Goal: Task Accomplishment & Management: Use online tool/utility

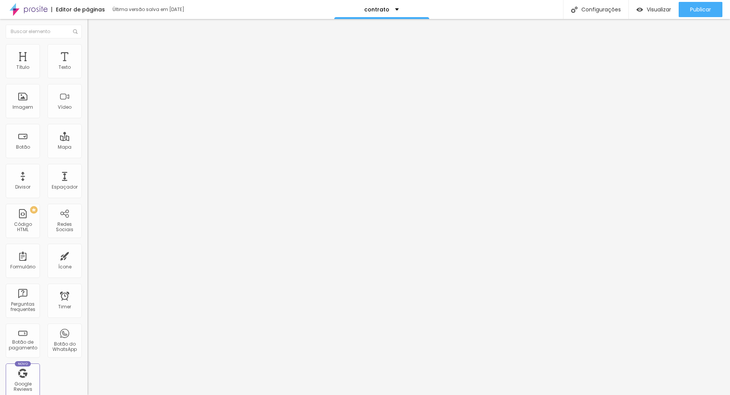
click at [88, 76] on span at bounding box center [90, 79] width 5 height 6
drag, startPoint x: 303, startPoint y: 191, endPoint x: 323, endPoint y: 191, distance: 19.4
drag, startPoint x: 238, startPoint y: 196, endPoint x: 229, endPoint y: 130, distance: 66.4
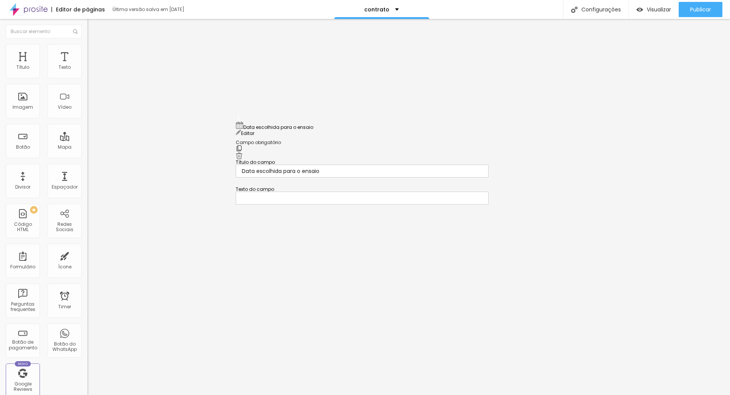
drag, startPoint x: 239, startPoint y: 253, endPoint x: 234, endPoint y: 176, distance: 76.6
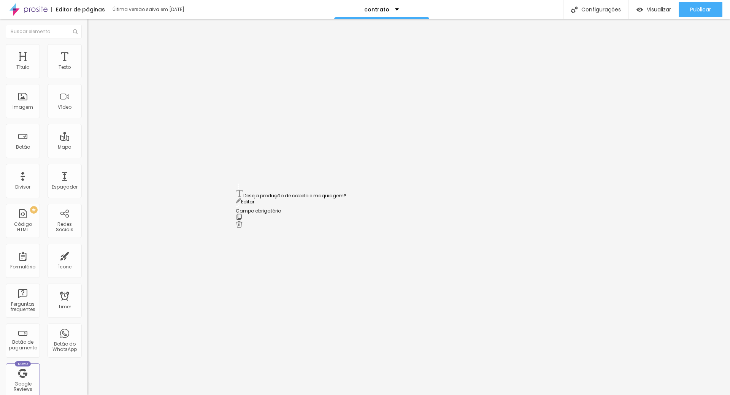
drag, startPoint x: 238, startPoint y: 279, endPoint x: 223, endPoint y: 193, distance: 87.2
drag, startPoint x: 273, startPoint y: 184, endPoint x: 277, endPoint y: 181, distance: 5.1
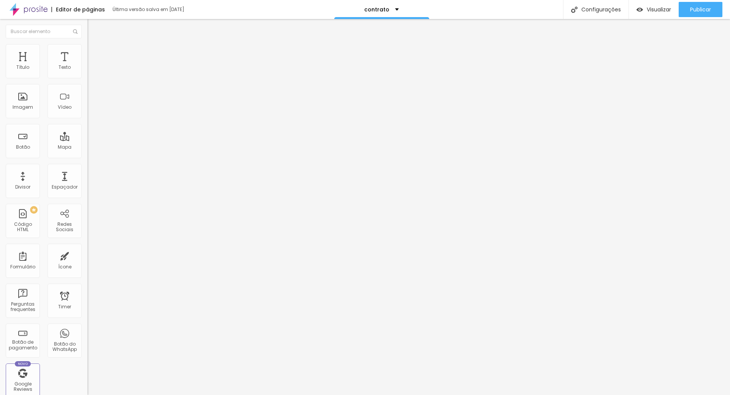
type input "Deseja contratar produção de cabelo e maquiagem?"
drag, startPoint x: 238, startPoint y: 217, endPoint x: 229, endPoint y: 151, distance: 66.9
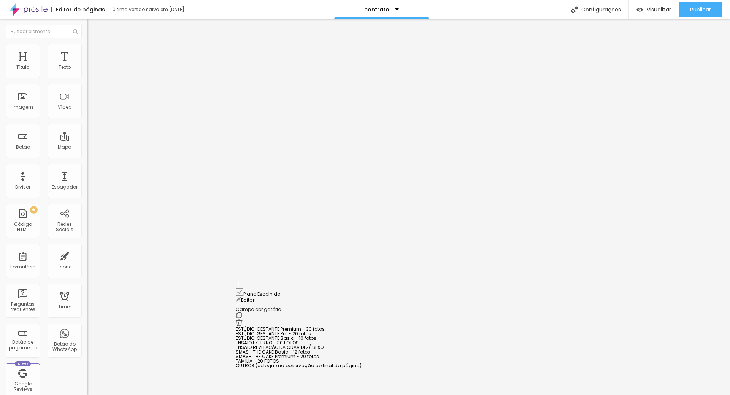
drag, startPoint x: 237, startPoint y: 303, endPoint x: 240, endPoint y: 281, distance: 22.2
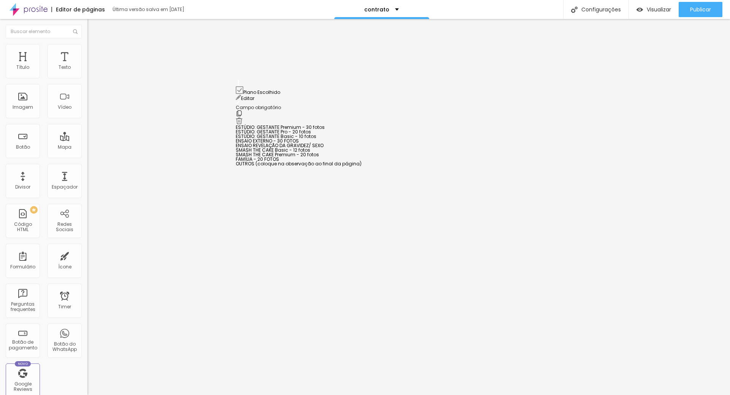
scroll to position [167, 0]
drag, startPoint x: 238, startPoint y: 197, endPoint x: 274, endPoint y: 88, distance: 115.6
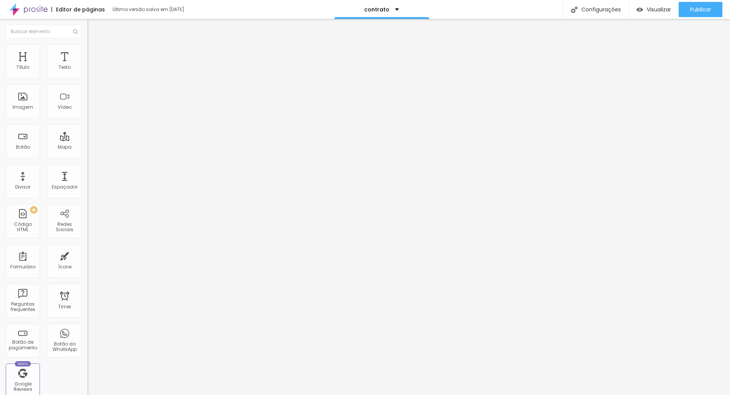
scroll to position [289, 0]
drag, startPoint x: 238, startPoint y: 200, endPoint x: 237, endPoint y: 150, distance: 49.5
drag, startPoint x: 237, startPoint y: 216, endPoint x: 235, endPoint y: 167, distance: 49.1
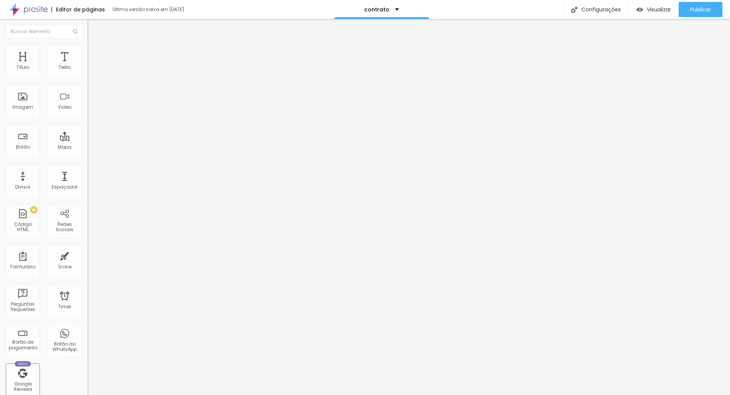
scroll to position [351, 0]
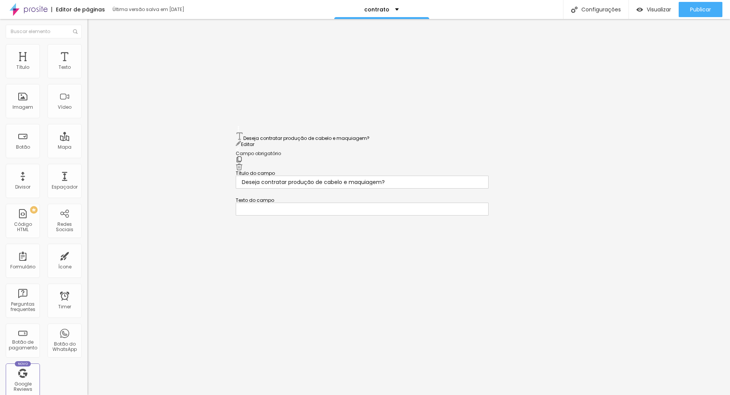
drag, startPoint x: 239, startPoint y: 186, endPoint x: 240, endPoint y: 161, distance: 25.5
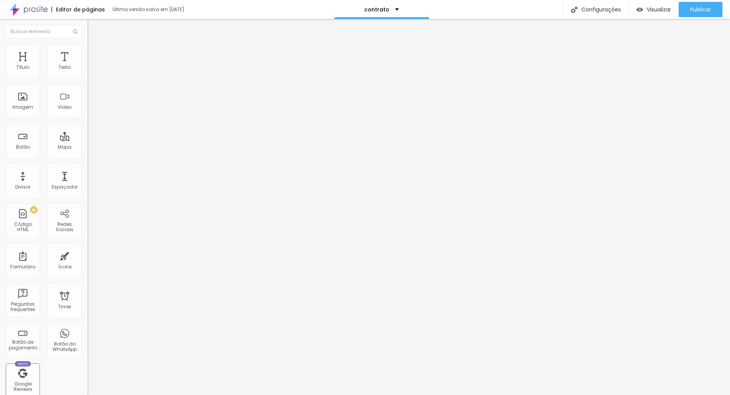
scroll to position [515, 0]
drag, startPoint x: 237, startPoint y: 222, endPoint x: 226, endPoint y: 86, distance: 136.6
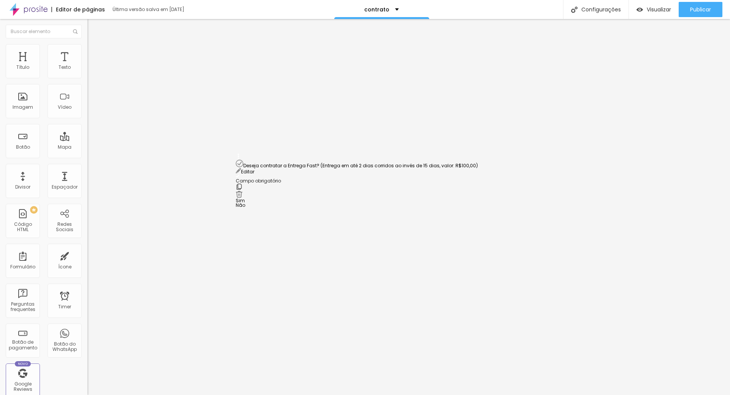
drag, startPoint x: 239, startPoint y: 225, endPoint x: 236, endPoint y: 170, distance: 55.6
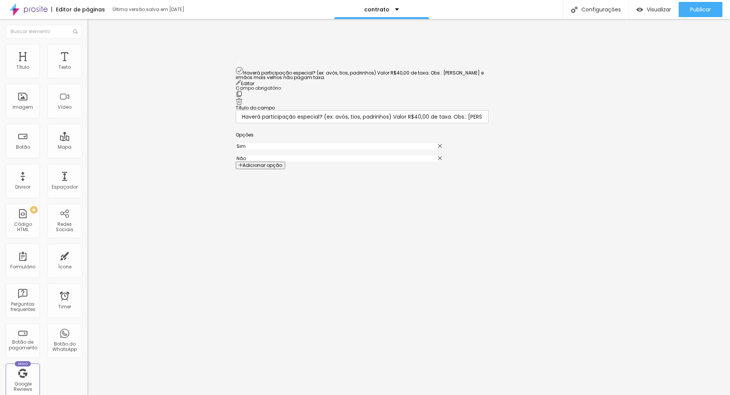
scroll to position [372, 0]
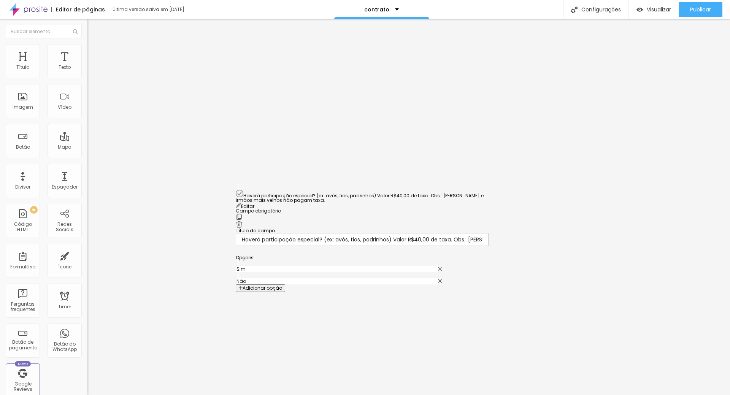
drag, startPoint x: 239, startPoint y: 234, endPoint x: 306, endPoint y: 195, distance: 77.4
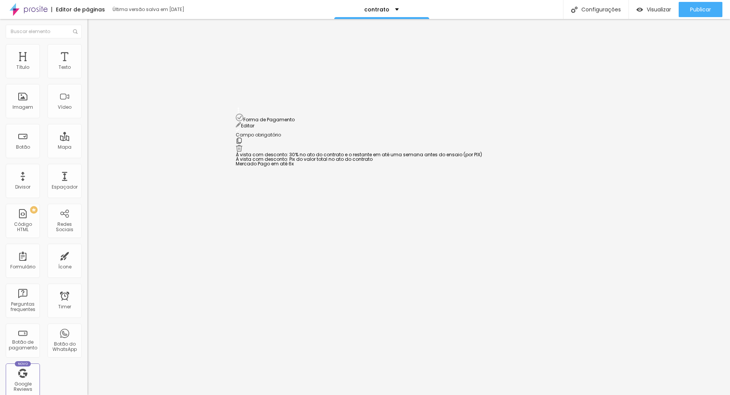
drag, startPoint x: 239, startPoint y: 237, endPoint x: 227, endPoint y: 125, distance: 112.5
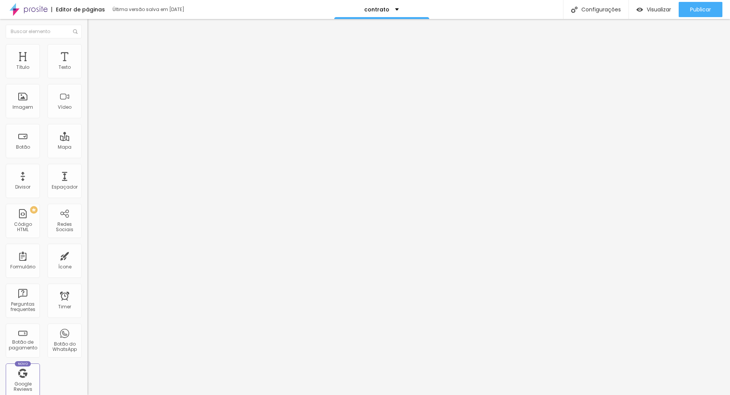
scroll to position [524, 0]
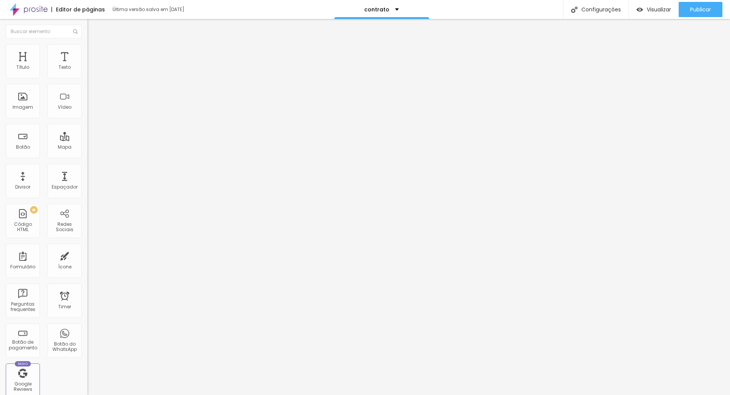
scroll to position [720, 0]
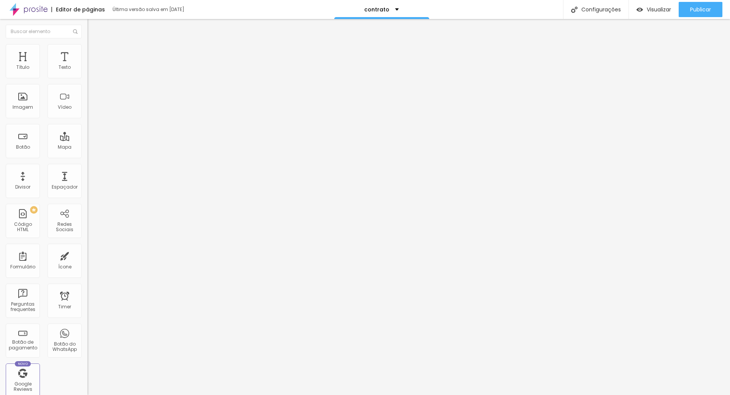
drag, startPoint x: 302, startPoint y: 282, endPoint x: 212, endPoint y: 243, distance: 97.7
type input "Como conheceu meu trabalho?"
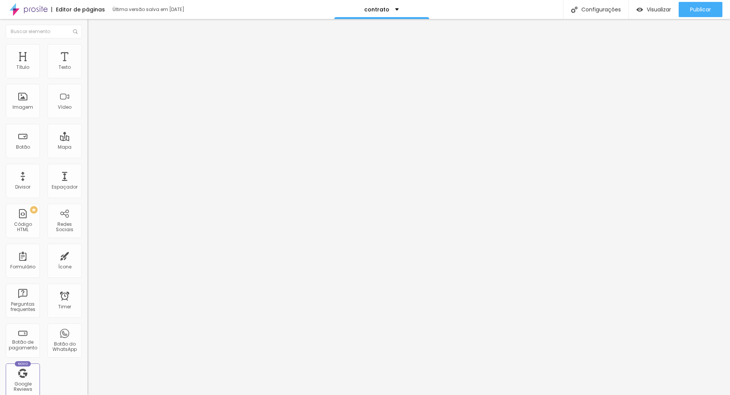
drag, startPoint x: 293, startPoint y: 258, endPoint x: 228, endPoint y: 254, distance: 65.6
type input "Instagram"
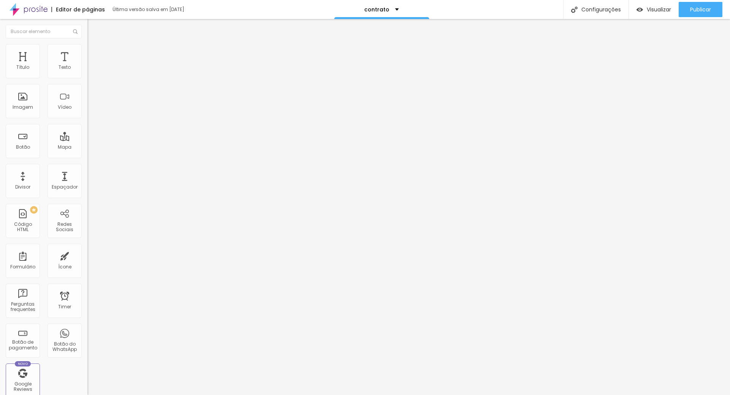
drag, startPoint x: 279, startPoint y: 275, endPoint x: 237, endPoint y: 269, distance: 42.4
type input "I"
type input "Indicação"
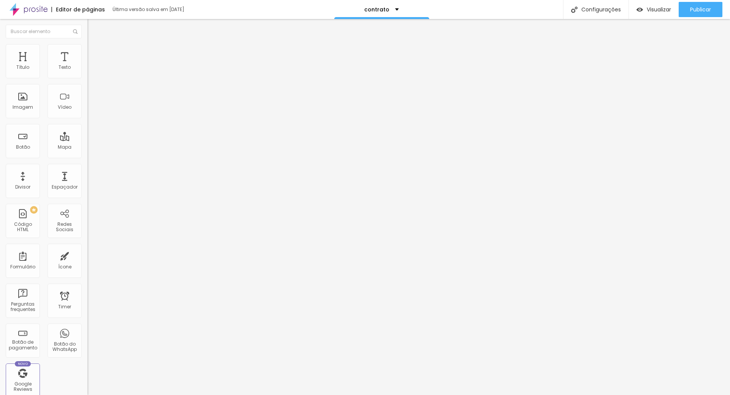
drag, startPoint x: 509, startPoint y: 279, endPoint x: 511, endPoint y: 303, distance: 24.0
drag, startPoint x: 239, startPoint y: 164, endPoint x: 247, endPoint y: 290, distance: 125.8
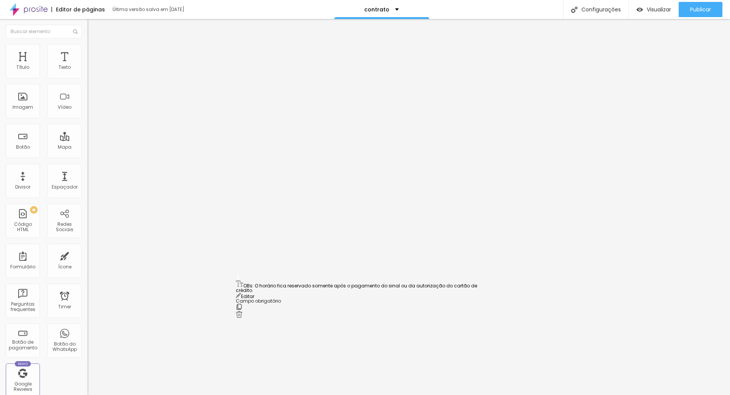
drag, startPoint x: 239, startPoint y: 156, endPoint x: 248, endPoint y: 283, distance: 127.1
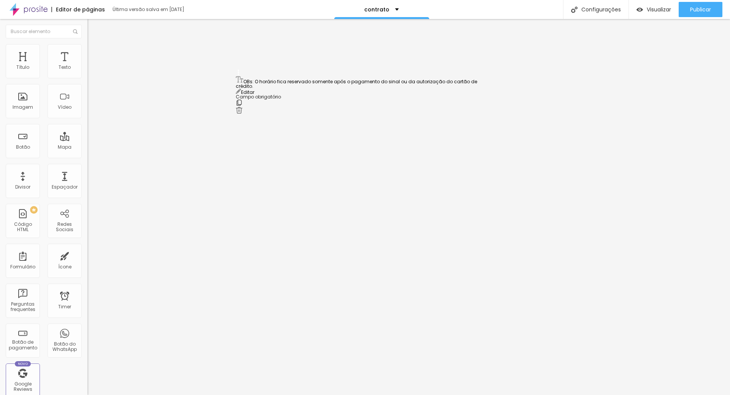
scroll to position [607, 0]
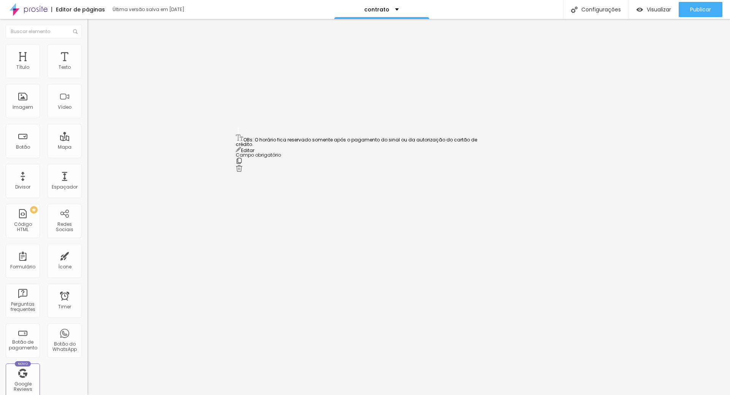
drag, startPoint x: 238, startPoint y: 265, endPoint x: 258, endPoint y: 145, distance: 121.8
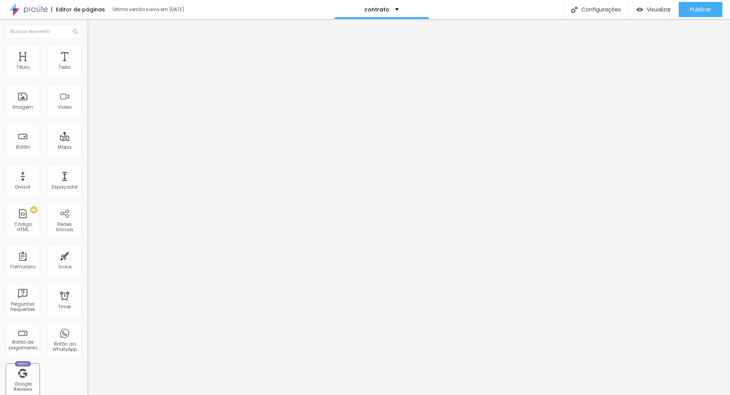
click at [88, 76] on span at bounding box center [90, 79] width 5 height 6
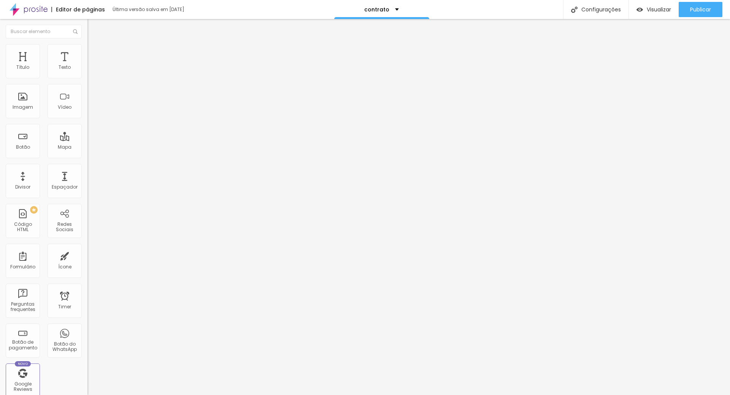
scroll to position [749, 0]
drag, startPoint x: 257, startPoint y: 274, endPoint x: 228, endPoint y: 272, distance: 29.0
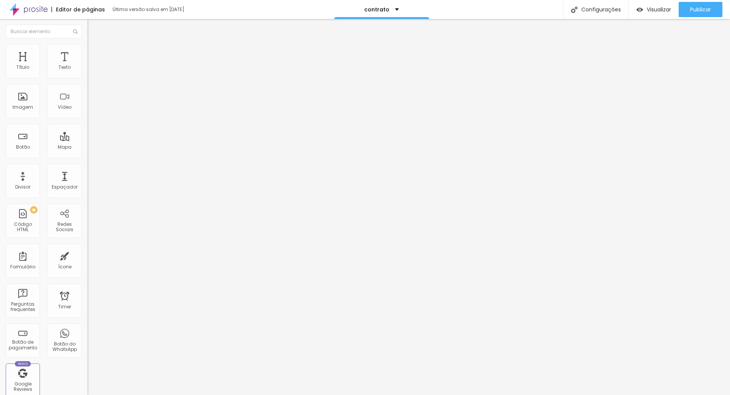
type input "Deseja contratar produção de cabelo e maquiagem?"
drag, startPoint x: 308, startPoint y: 270, endPoint x: 243, endPoint y: 270, distance: 65.4
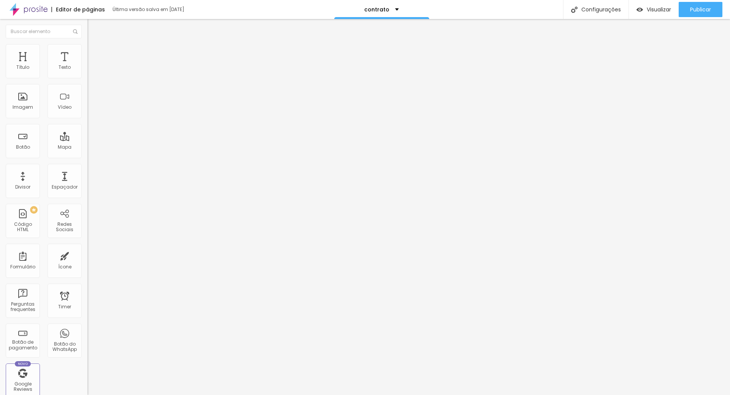
type input "sim"
drag, startPoint x: 301, startPoint y: 287, endPoint x: 197, endPoint y: 276, distance: 104.5
type input "b"
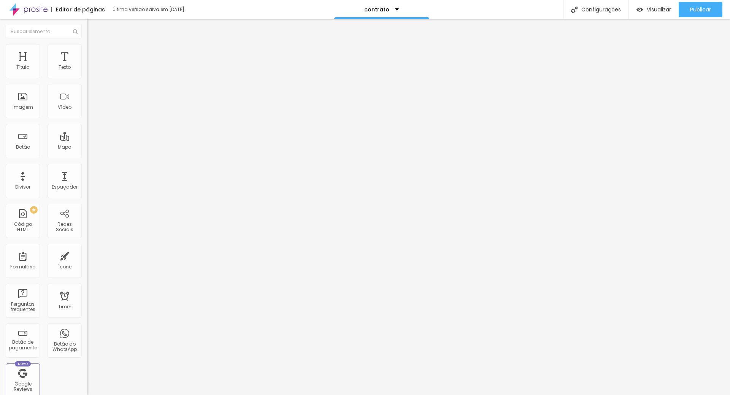
type input "não"
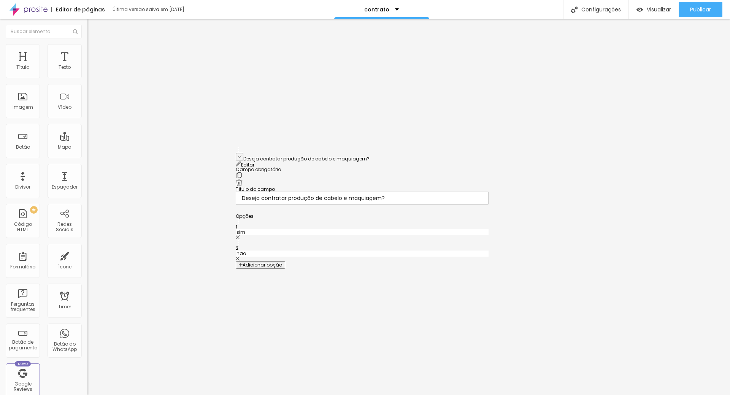
drag, startPoint x: 239, startPoint y: 215, endPoint x: 212, endPoint y: 167, distance: 55.0
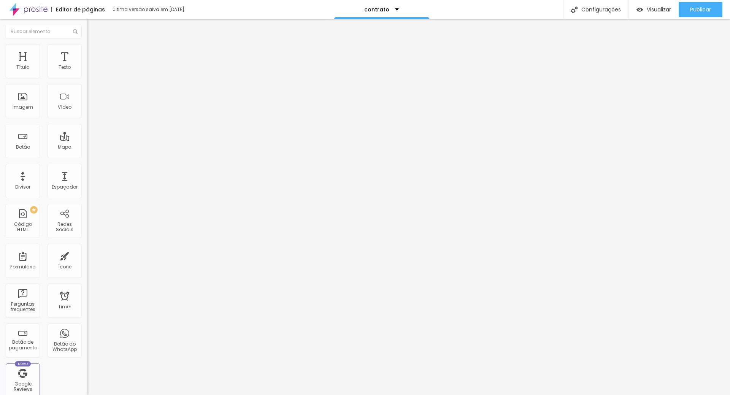
drag, startPoint x: 367, startPoint y: 272, endPoint x: 371, endPoint y: 275, distance: 5.4
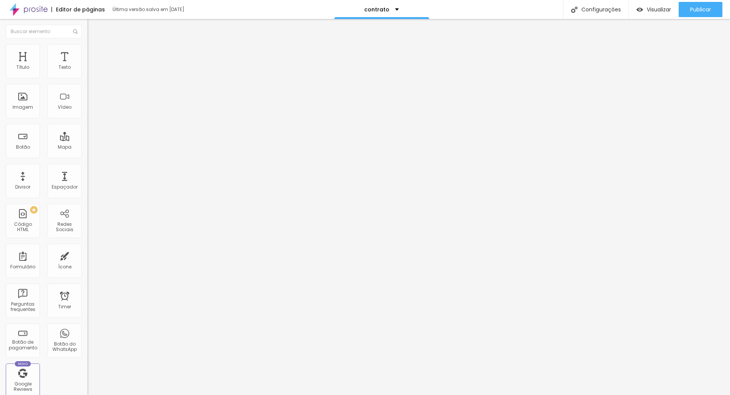
scroll to position [46, 0]
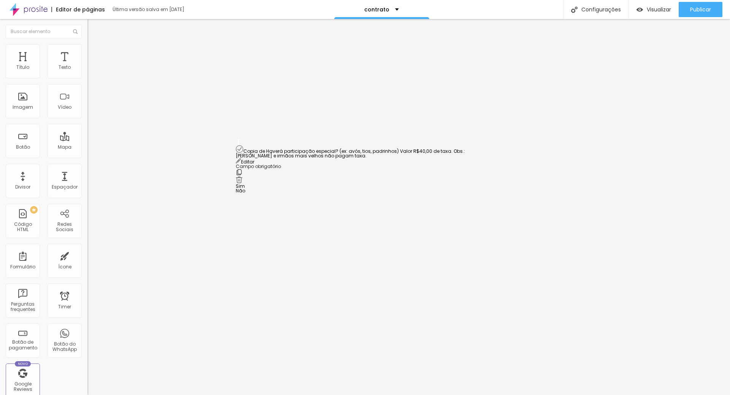
drag, startPoint x: 238, startPoint y: 209, endPoint x: 229, endPoint y: 163, distance: 47.2
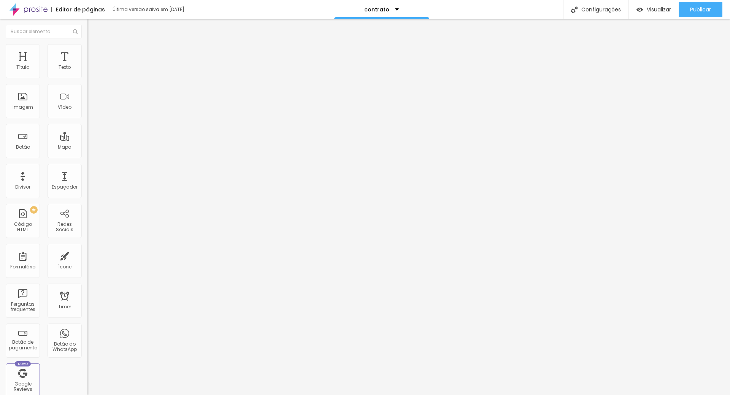
drag, startPoint x: 478, startPoint y: 104, endPoint x: 476, endPoint y: 108, distance: 4.3
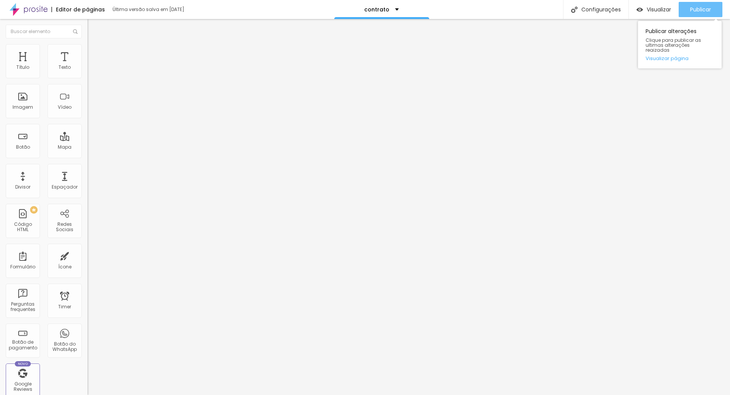
click at [697, 11] on span "Publicar" at bounding box center [701, 9] width 21 height 6
click at [706, 8] on span "Publicar" at bounding box center [701, 9] width 21 height 6
